Goal: Task Accomplishment & Management: Manage account settings

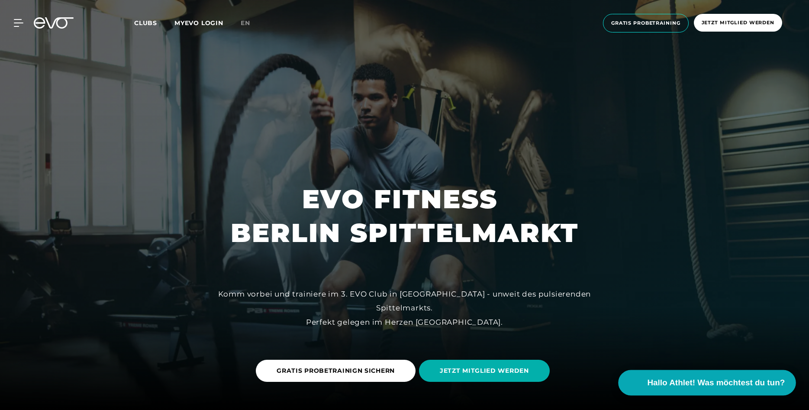
click at [697, 383] on span "Hallo Athlet! Was möchtest du tun?" at bounding box center [716, 382] width 138 height 12
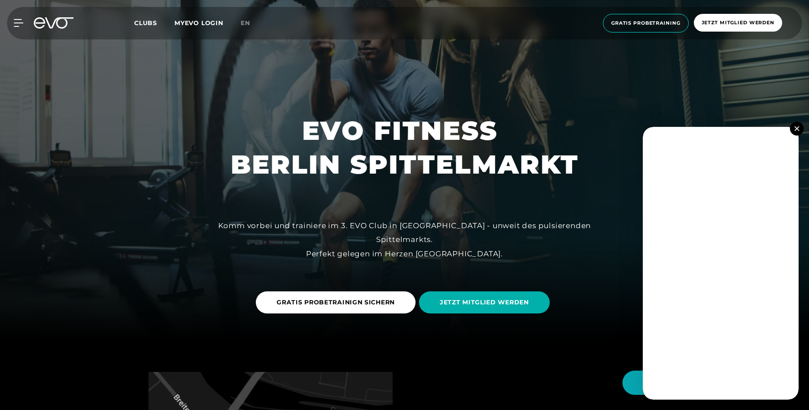
scroll to position [88, 0]
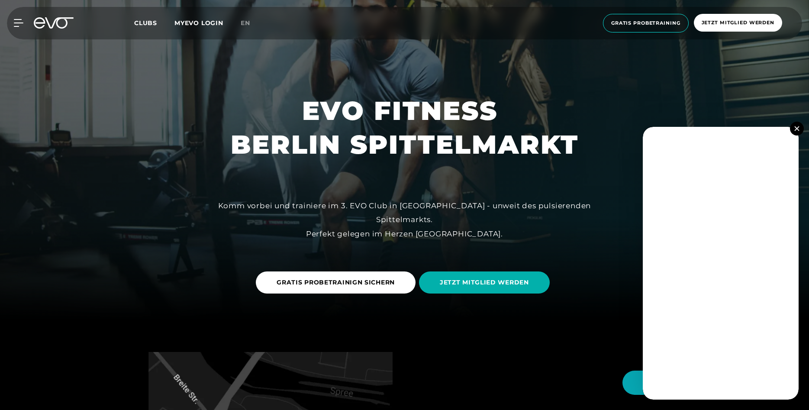
click at [190, 25] on link "MYEVO LOGIN" at bounding box center [198, 23] width 49 height 8
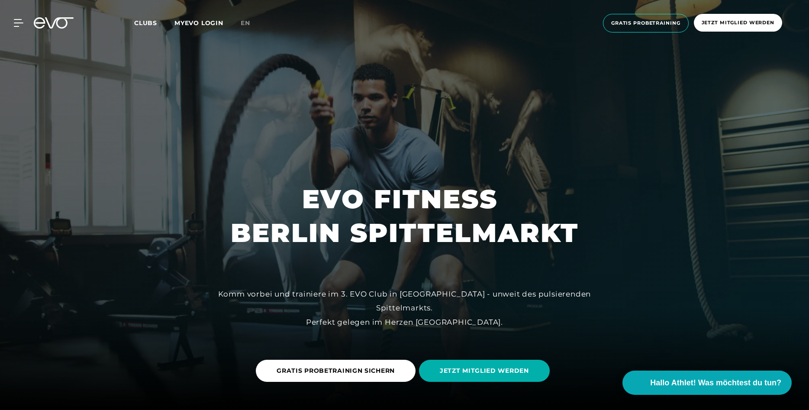
click at [201, 23] on link "MYEVO LOGIN" at bounding box center [198, 23] width 49 height 8
click at [192, 24] on link "MYEVO LOGIN" at bounding box center [198, 23] width 49 height 8
click at [196, 20] on link "MYEVO LOGIN" at bounding box center [198, 23] width 49 height 8
